Goal: Task Accomplishment & Management: Use online tool/utility

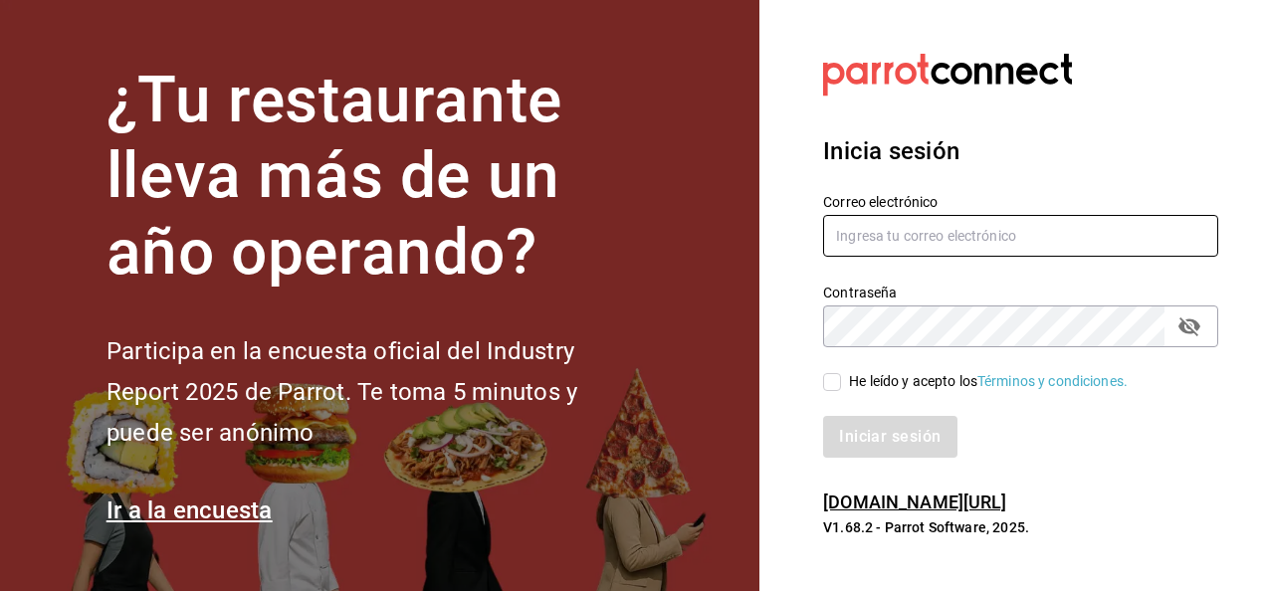
type input "[PERSON_NAME][EMAIL_ADDRESS][PERSON_NAME][DOMAIN_NAME]"
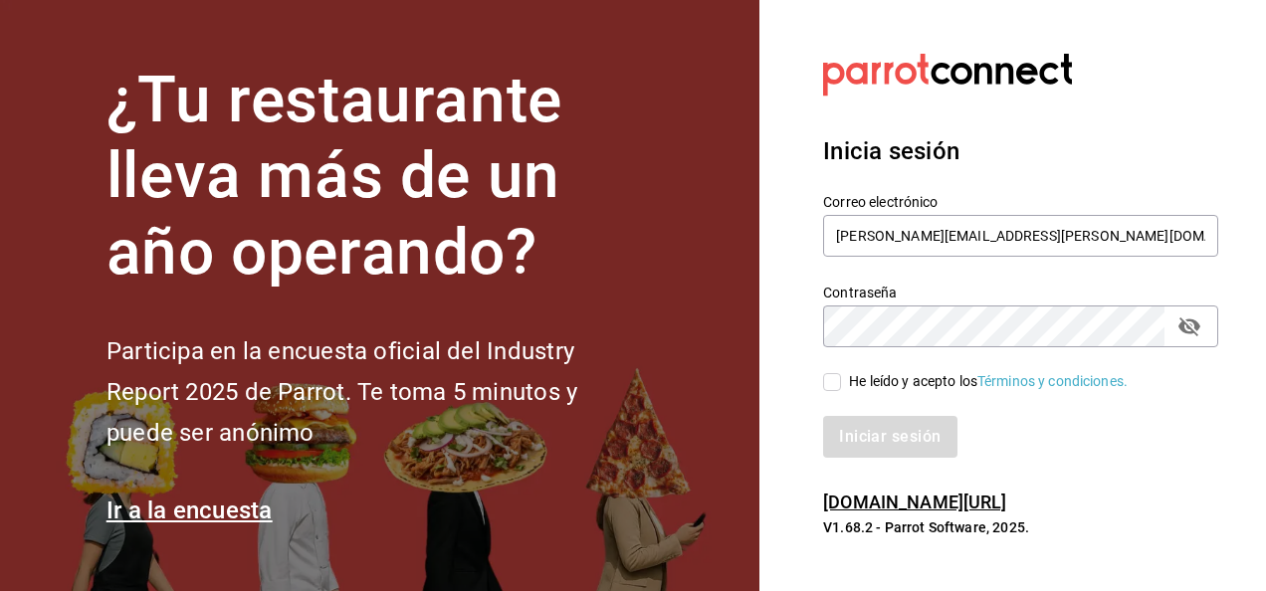
click at [832, 387] on input "He leído y acepto los Términos y condiciones." at bounding box center [832, 382] width 18 height 18
checkbox input "true"
click at [884, 451] on button "Iniciar sesión" at bounding box center [890, 437] width 135 height 42
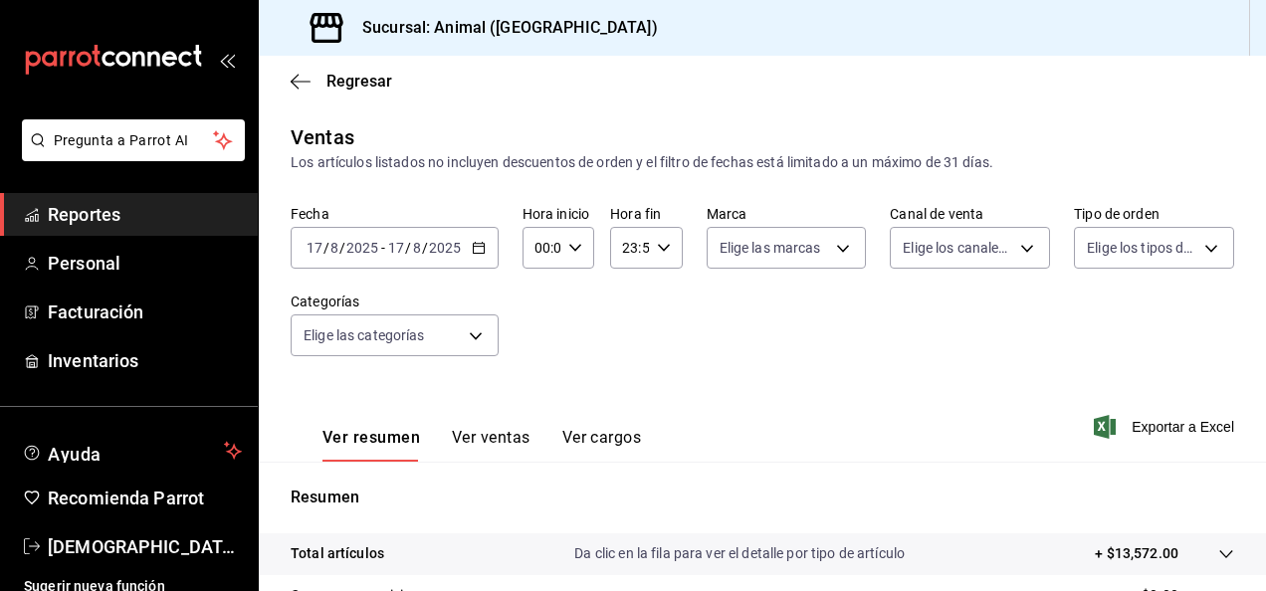
click at [474, 250] on icon "button" at bounding box center [479, 248] width 14 height 14
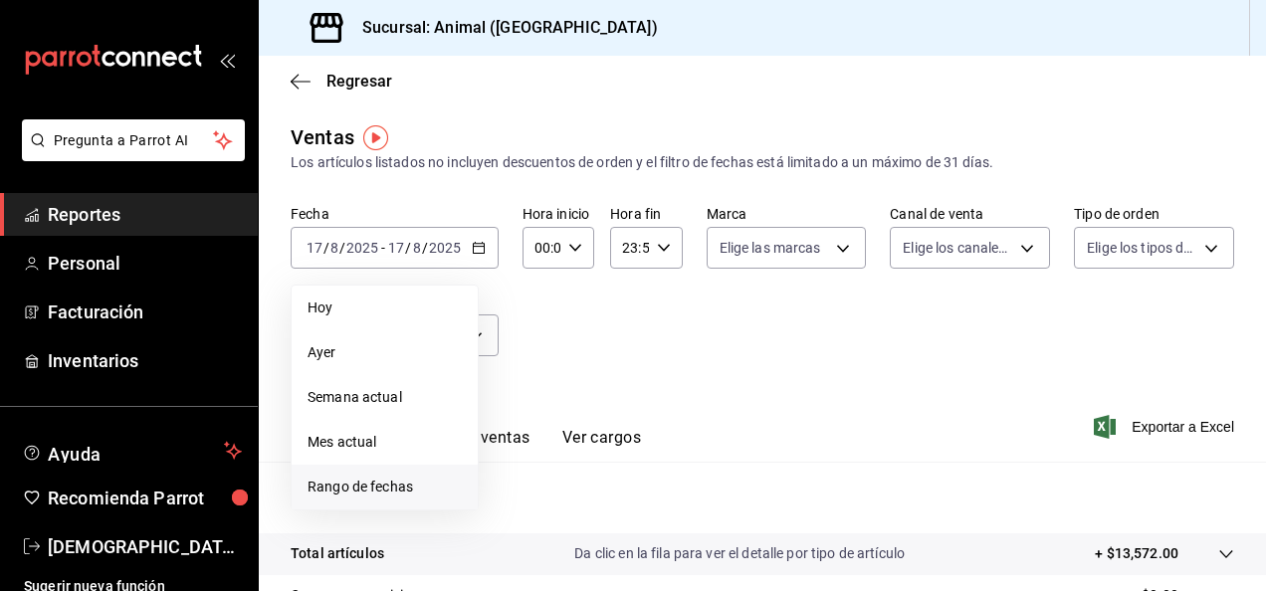
click at [398, 482] on span "Rango de fechas" at bounding box center [384, 487] width 154 height 21
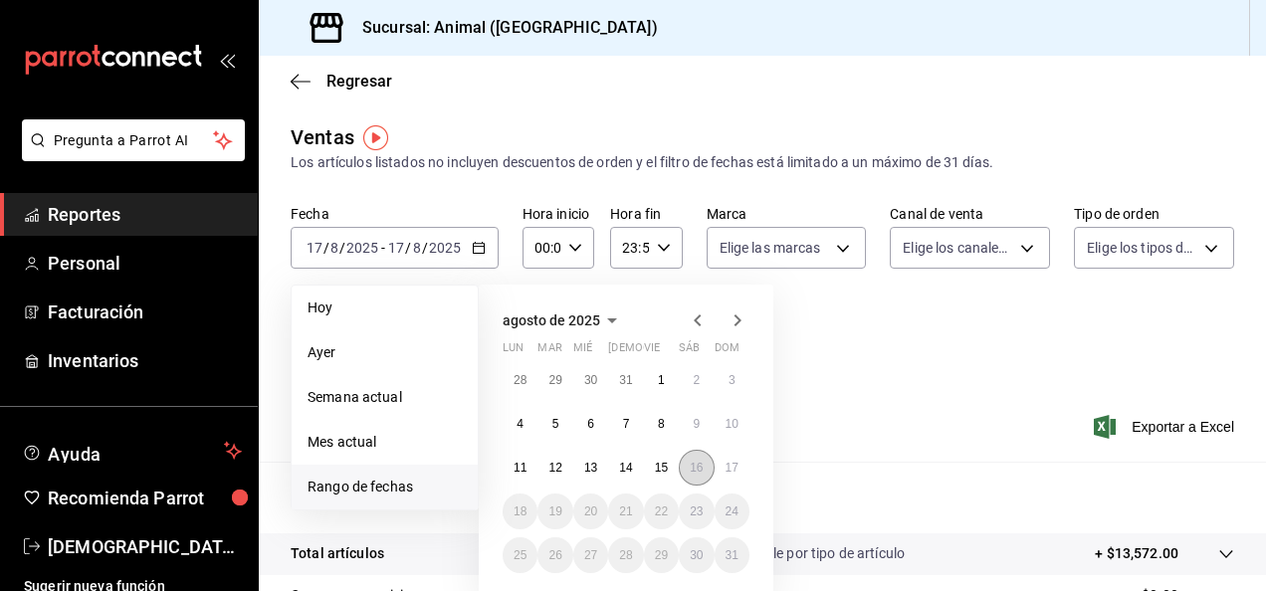
click at [690, 470] on abbr "16" at bounding box center [696, 468] width 13 height 14
click at [719, 470] on button "17" at bounding box center [732, 468] width 35 height 36
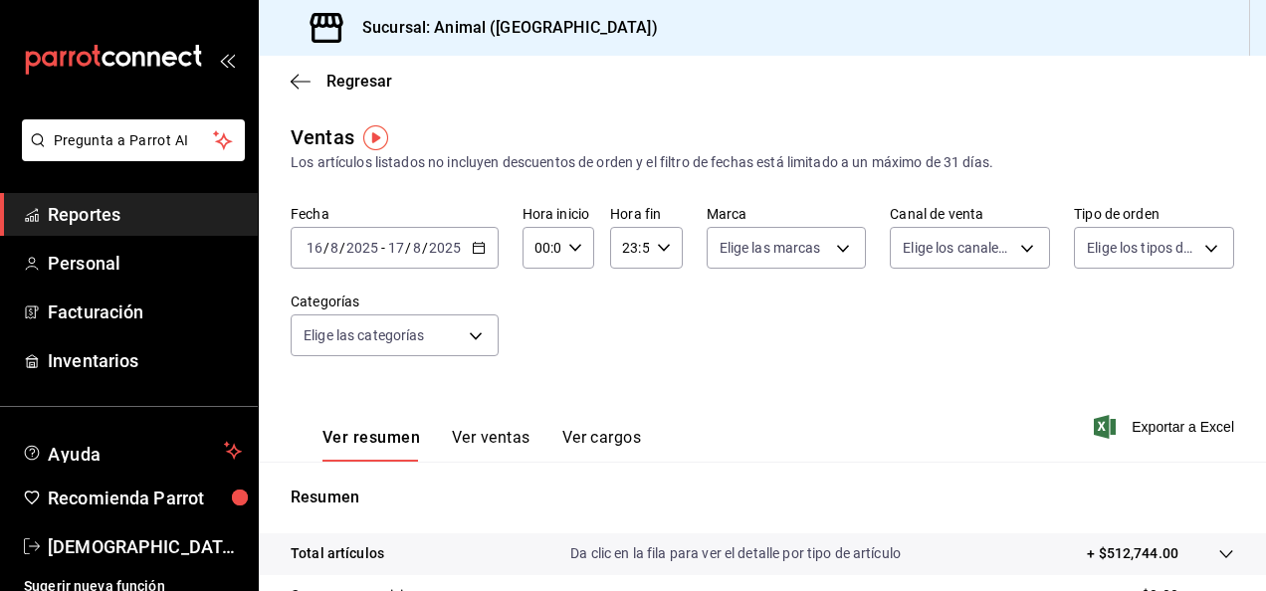
click at [572, 249] on icon "button" at bounding box center [575, 248] width 14 height 14
click at [545, 318] on button "04" at bounding box center [538, 310] width 28 height 40
type input "04:00"
click at [651, 255] on div at bounding box center [633, 295] width 1266 height 591
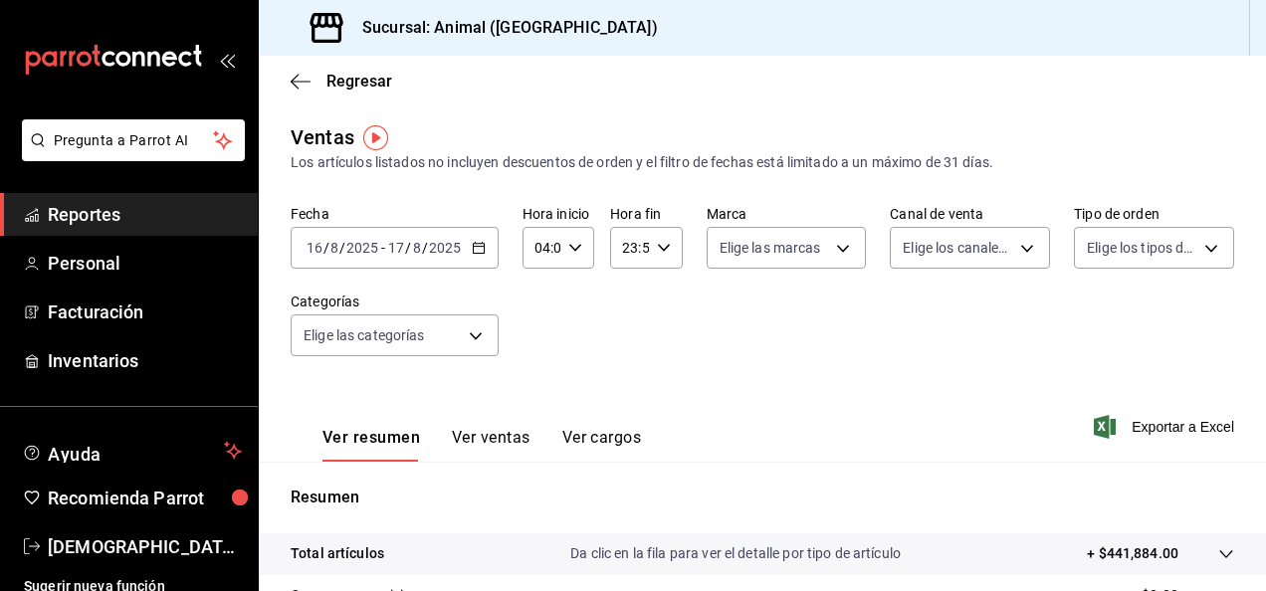
click at [653, 255] on div "23:59 Hora fin" at bounding box center [646, 248] width 72 height 42
click at [629, 353] on button "04" at bounding box center [625, 343] width 28 height 40
click at [668, 299] on button "00" at bounding box center [661, 299] width 28 height 40
type input "04:00"
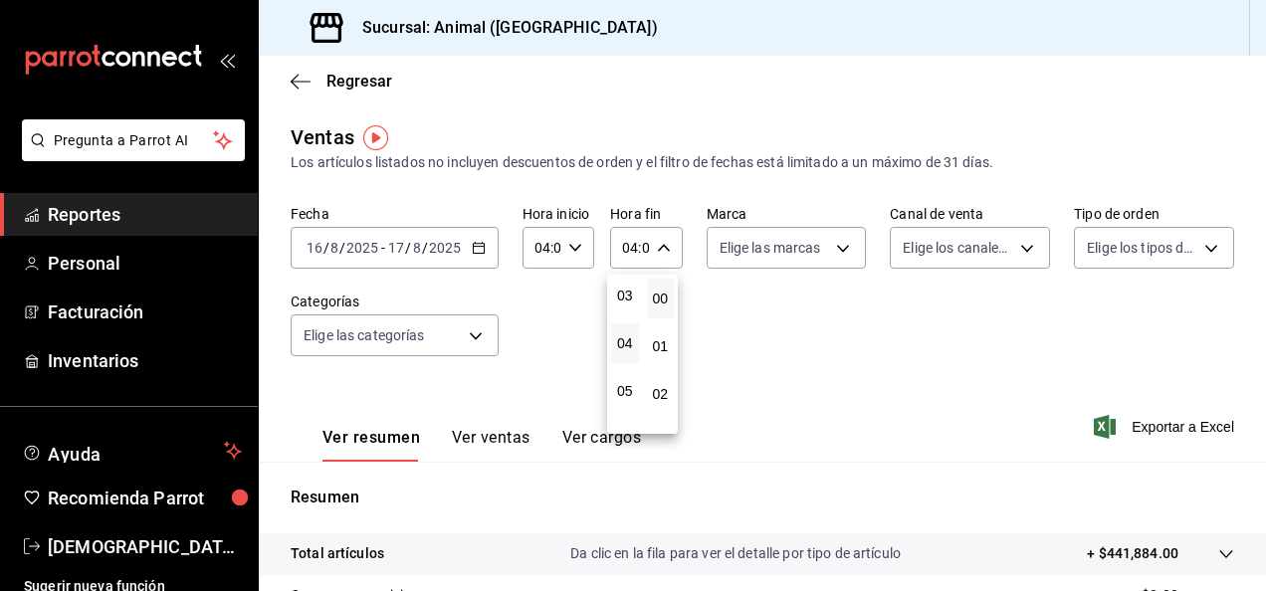
click at [1258, 231] on div at bounding box center [633, 295] width 1266 height 591
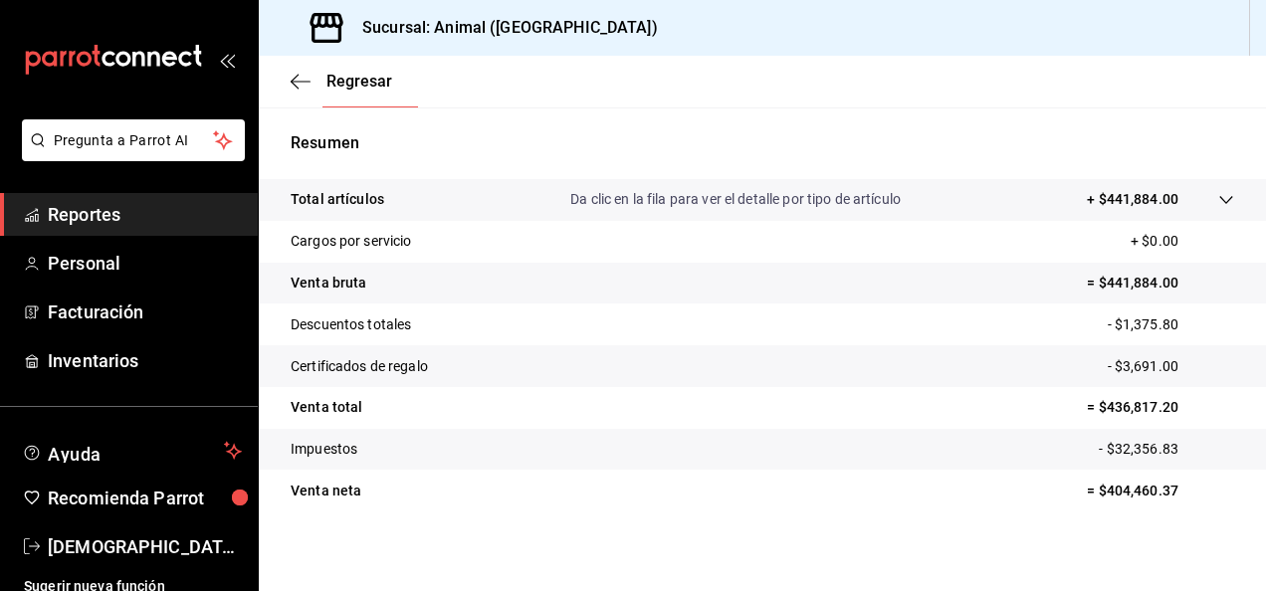
scroll to position [362, 0]
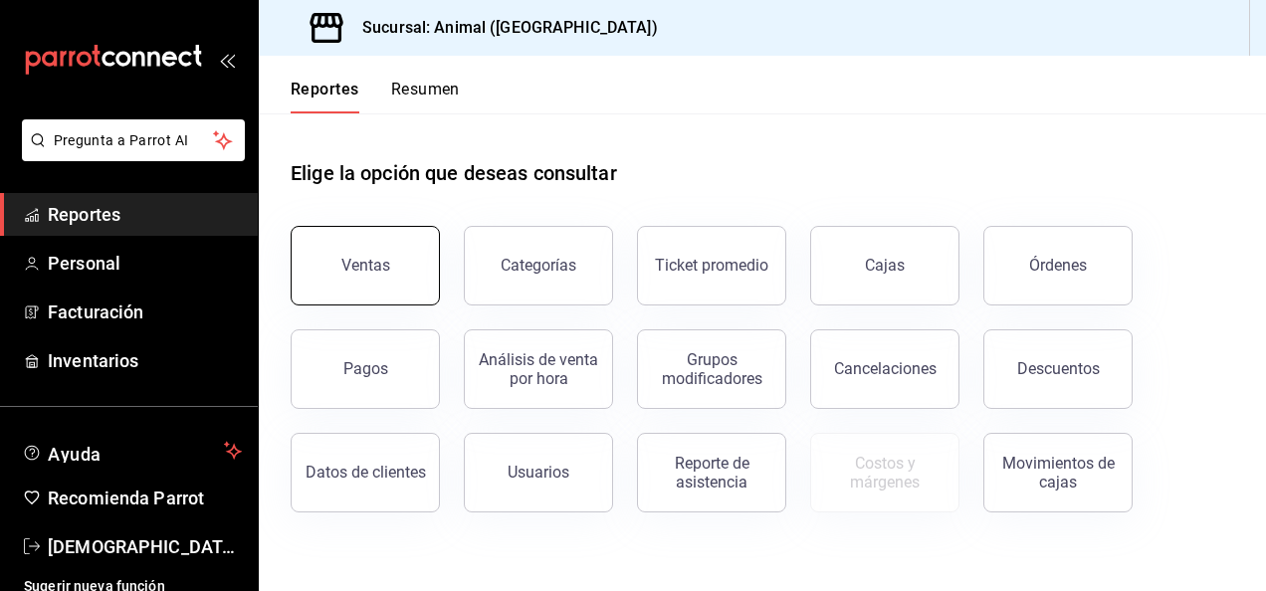
click at [377, 245] on button "Ventas" at bounding box center [365, 266] width 149 height 80
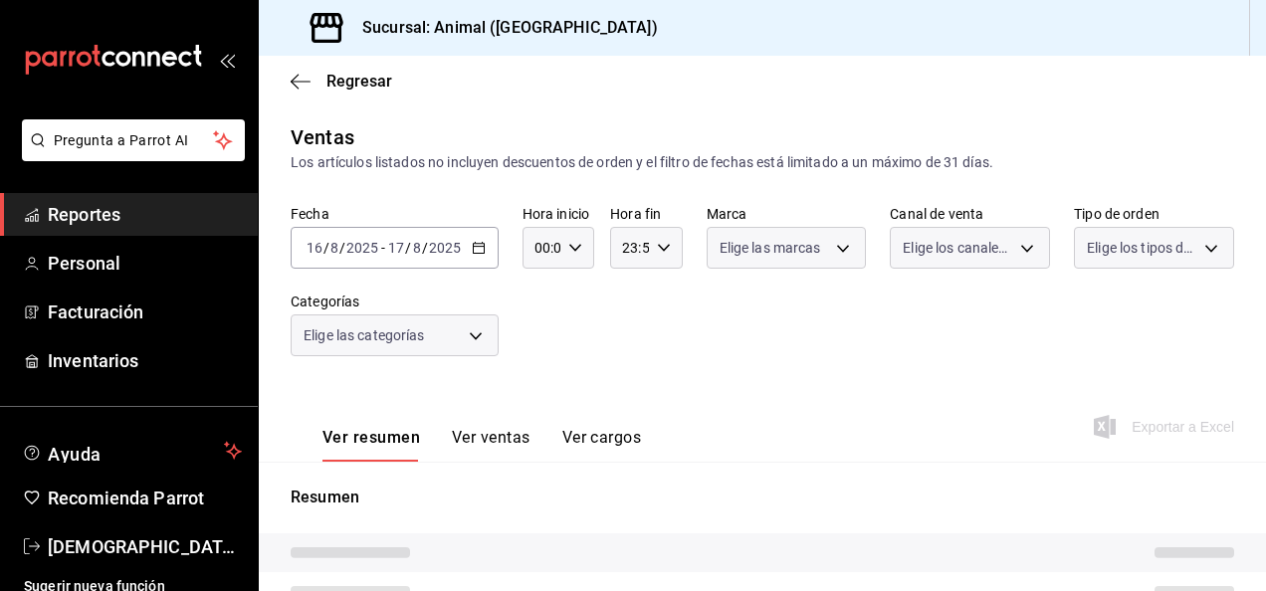
type input "04:00"
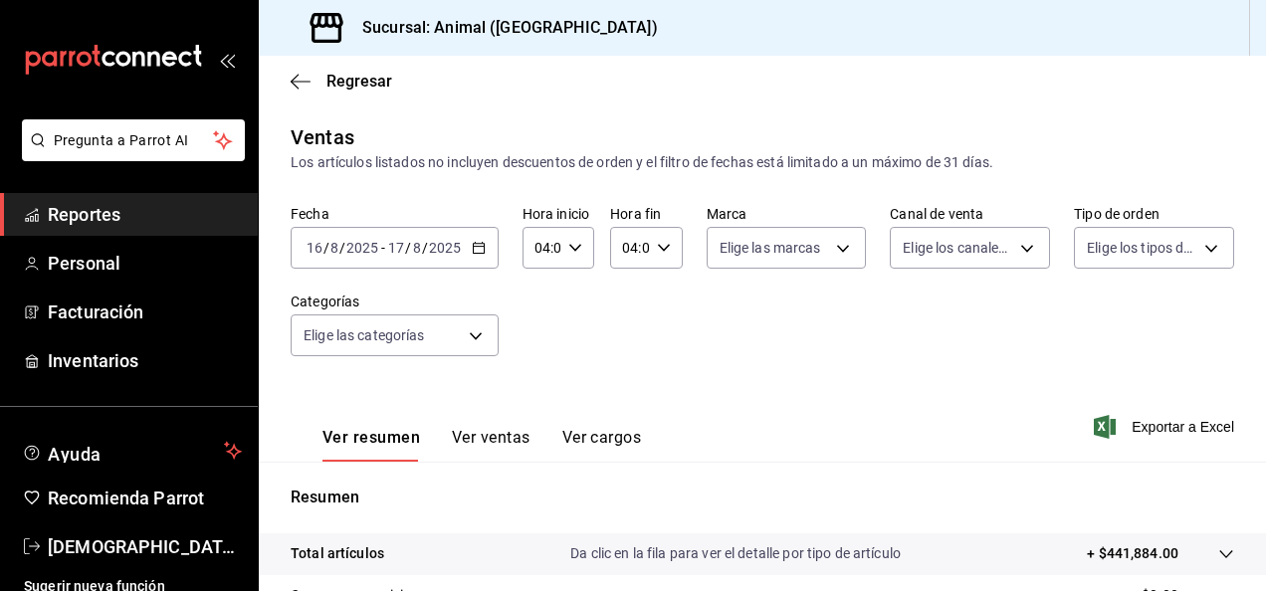
click at [477, 255] on div "2025-08-16 16 / 8 / 2025 - 2025-08-17 17 / 8 / 2025" at bounding box center [395, 248] width 208 height 42
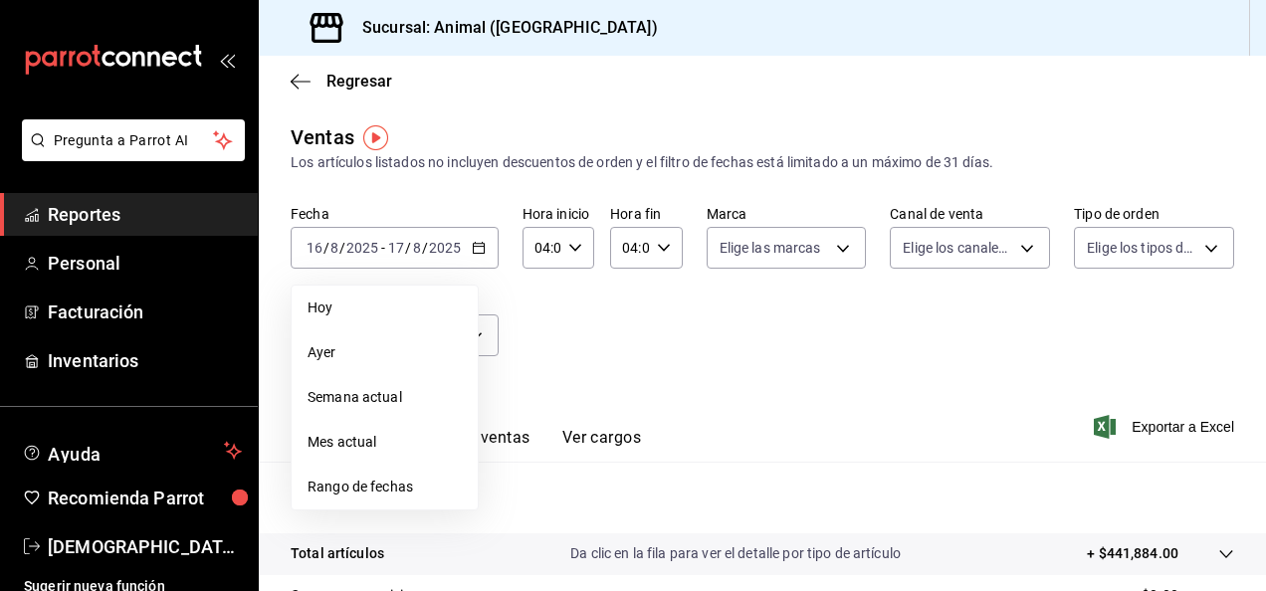
click at [401, 490] on span "Rango de fechas" at bounding box center [384, 487] width 154 height 21
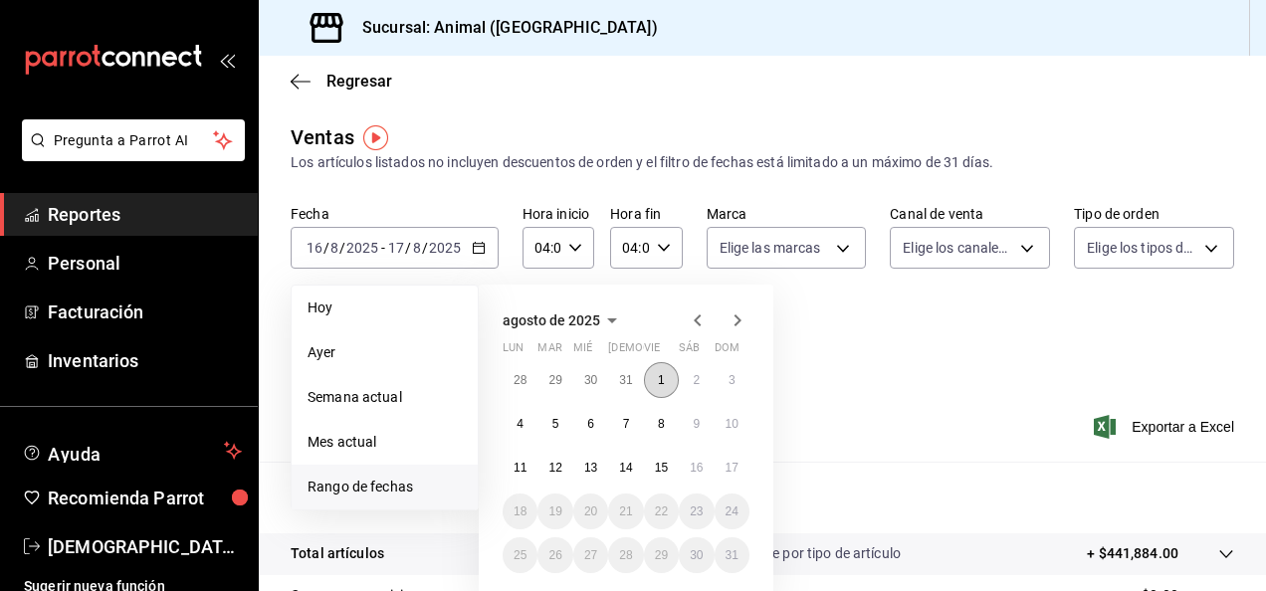
click at [657, 382] on button "1" at bounding box center [661, 380] width 35 height 36
click at [715, 470] on button "17" at bounding box center [732, 468] width 35 height 36
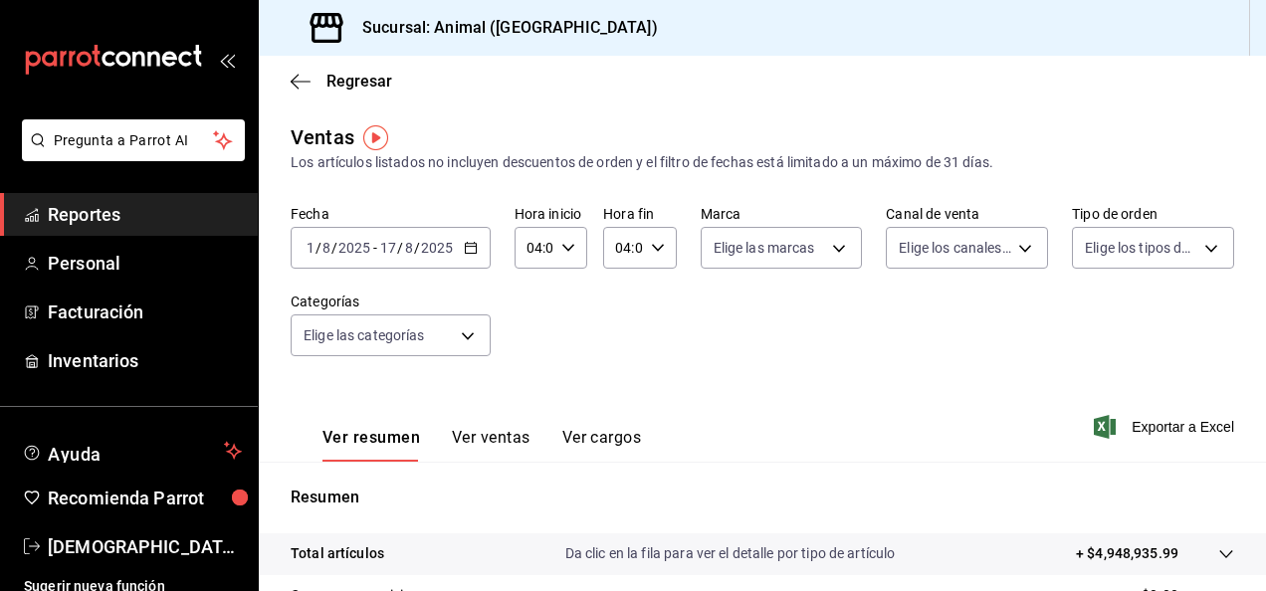
click at [467, 242] on \(Stroke\) "button" at bounding box center [467, 242] width 1 height 1
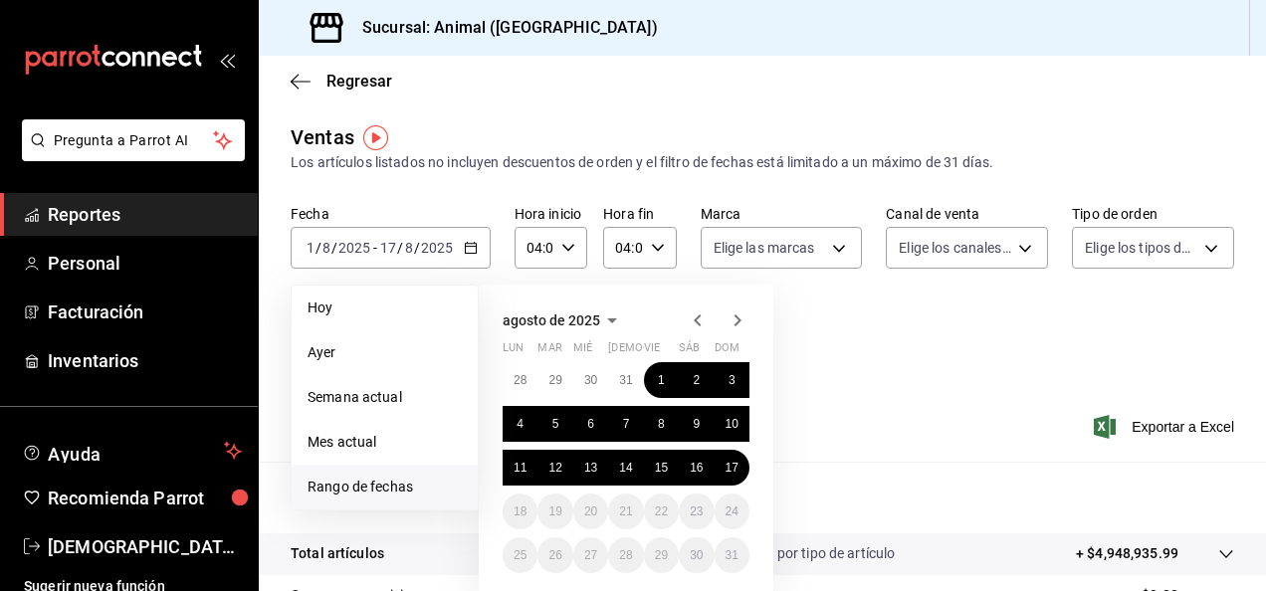
click at [792, 442] on div "agosto de 2025 lun mar mié jue vie sáb dom 28 29 30 31 1 2 3 4 5 6 7 8 9 10 11 …" at bounding box center [653, 426] width 348 height 314
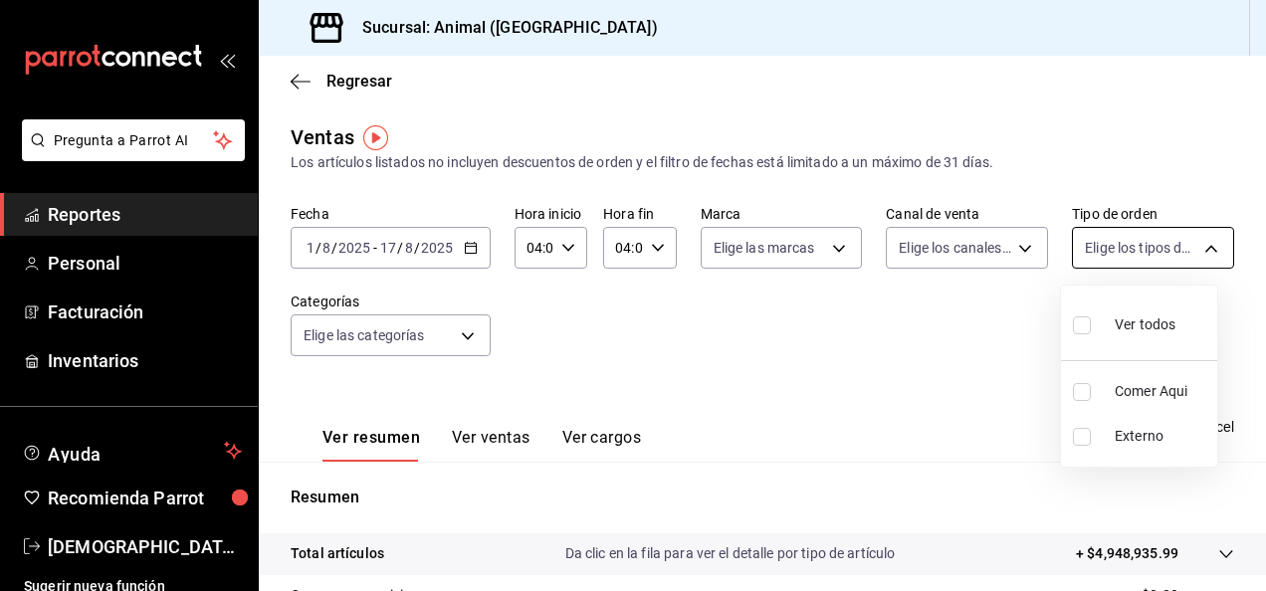
click at [1140, 269] on body "Pregunta a Parrot AI Reportes Personal Facturación Inventarios Ayuda Recomienda…" at bounding box center [633, 295] width 1266 height 591
click at [1244, 279] on div at bounding box center [633, 295] width 1266 height 591
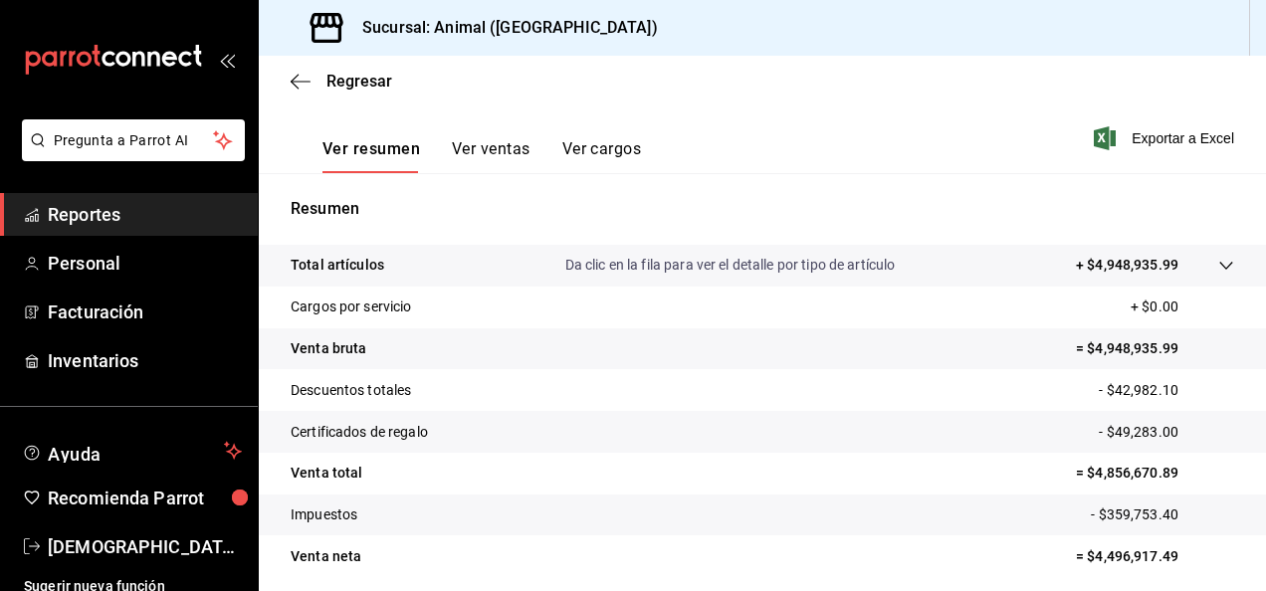
scroll to position [362, 0]
